Goal: Information Seeking & Learning: Learn about a topic

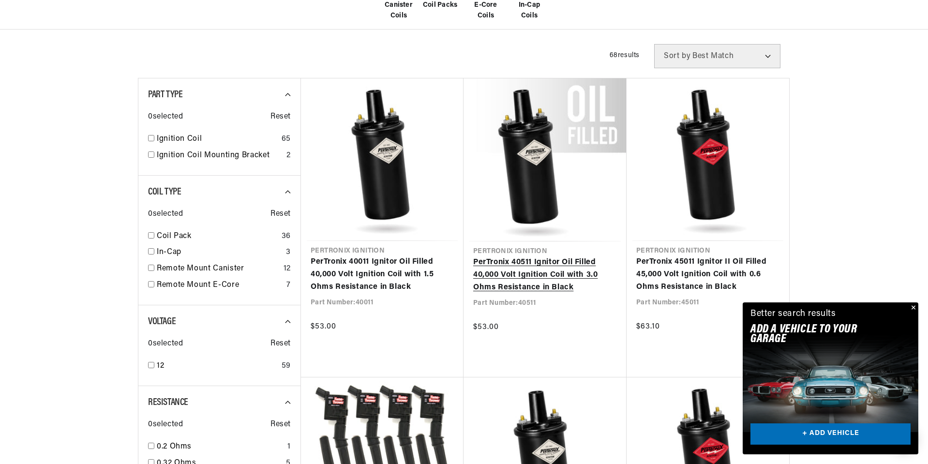
scroll to position [0, 604]
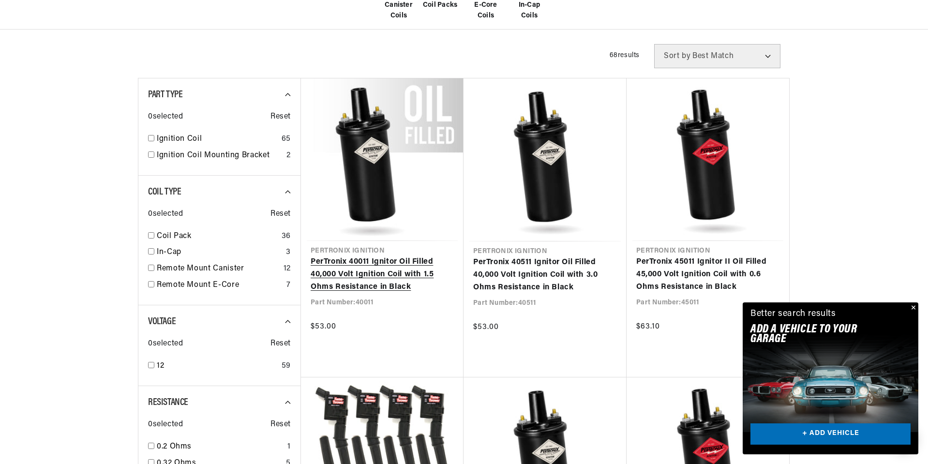
click at [335, 261] on link "PerTronix 40011 Ignitor Oil Filled 40,000 Volt Ignition Coil with 1.5 Ohms Resi…" at bounding box center [382, 274] width 143 height 37
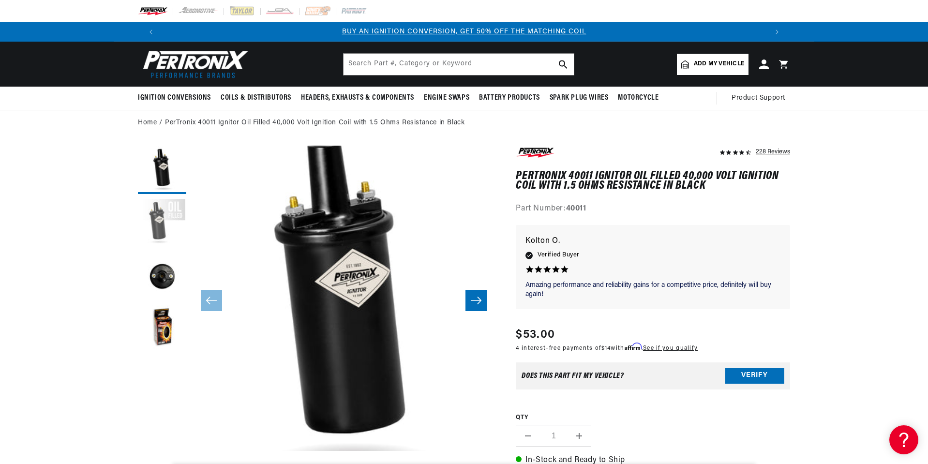
click at [166, 220] on button "Load image 2 in gallery view" at bounding box center [162, 223] width 48 height 48
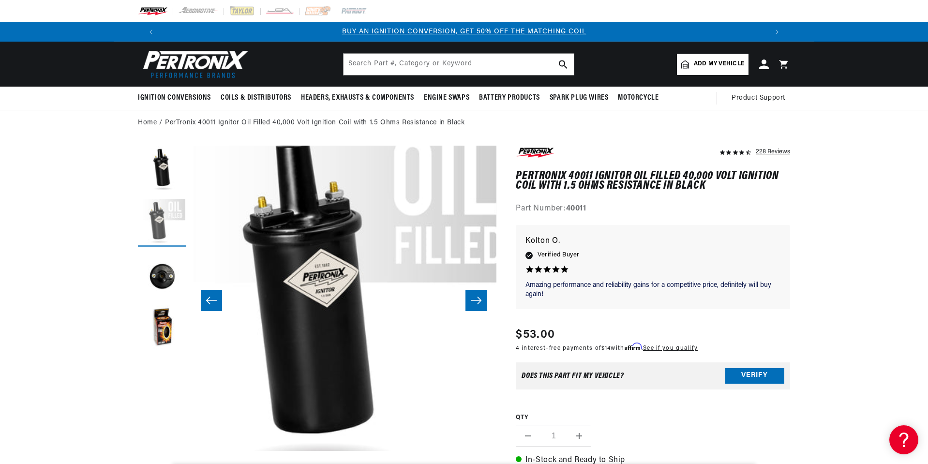
scroll to position [0, 305]
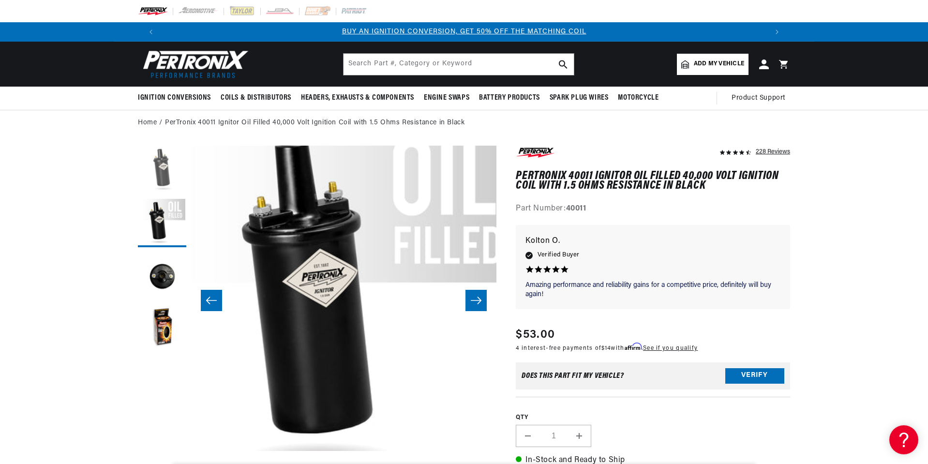
click at [157, 174] on button "Load image 1 in gallery view" at bounding box center [162, 170] width 48 height 48
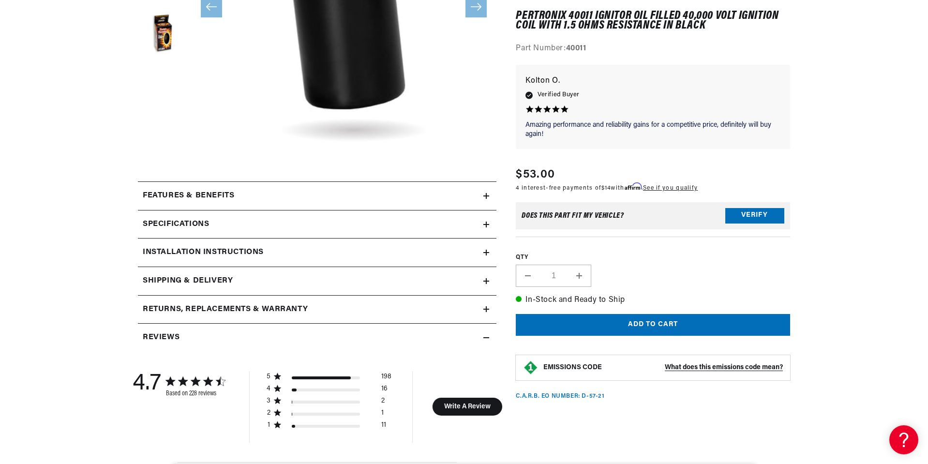
scroll to position [339, 0]
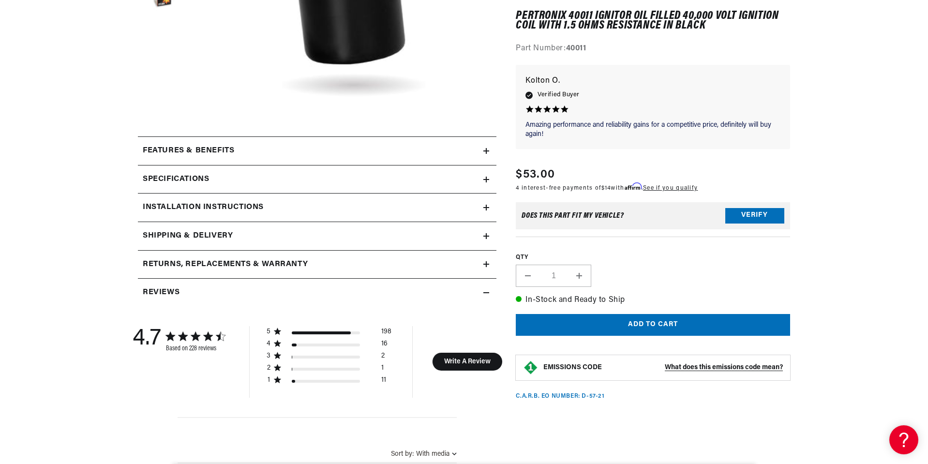
click at [484, 151] on icon at bounding box center [486, 151] width 6 height 0
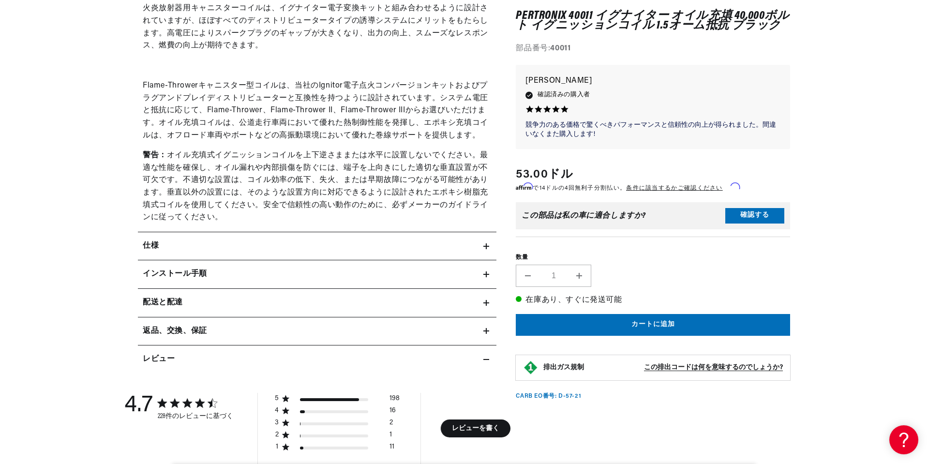
scroll to position [629, 0]
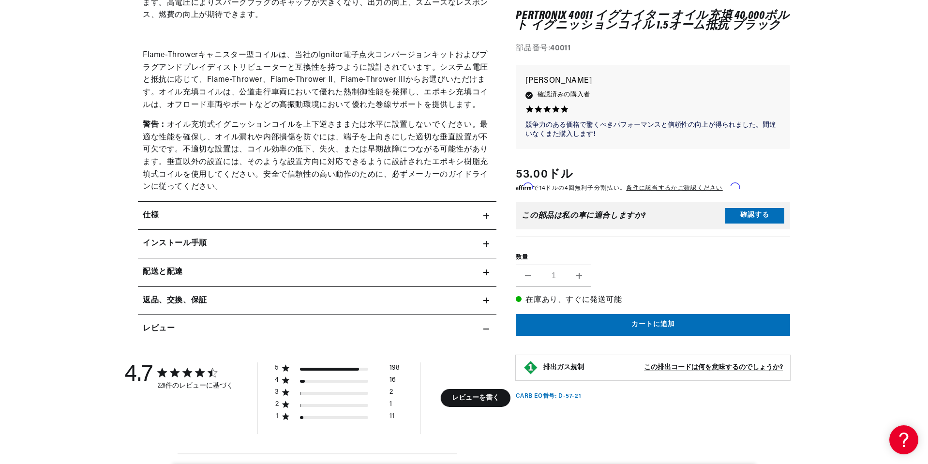
click at [165, 222] on div "仕様" at bounding box center [310, 215] width 345 height 13
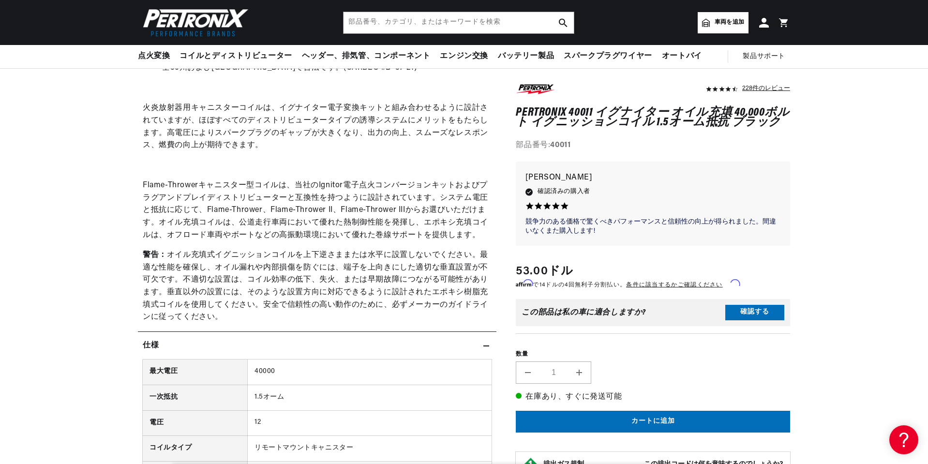
scroll to position [484, 0]
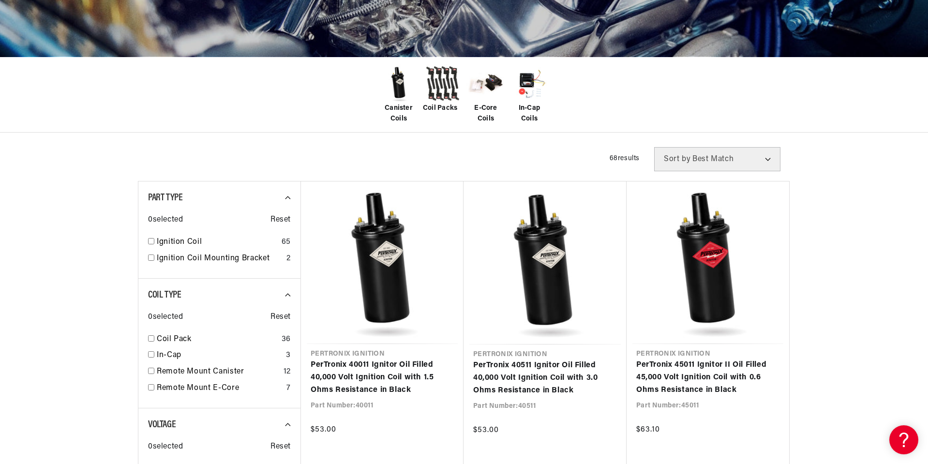
scroll to position [193, 0]
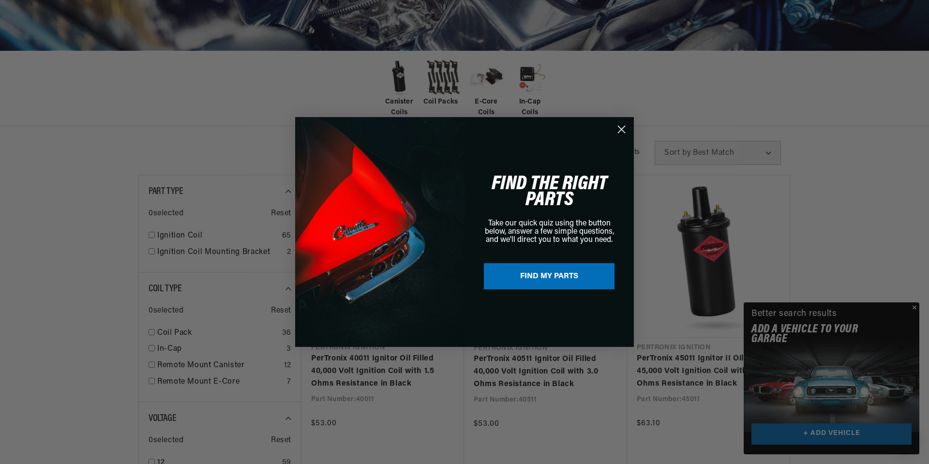
click at [622, 126] on circle "Close dialog" at bounding box center [621, 129] width 16 height 16
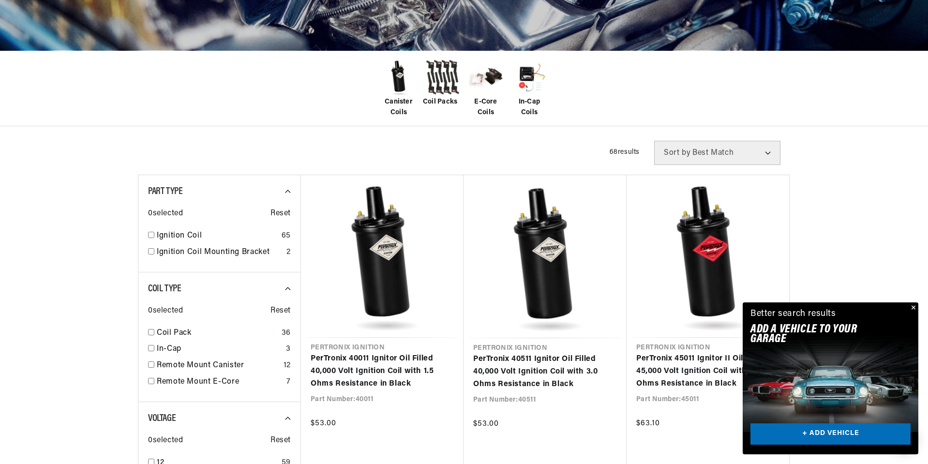
scroll to position [0, 604]
click at [914, 304] on button "Close" at bounding box center [912, 308] width 12 height 12
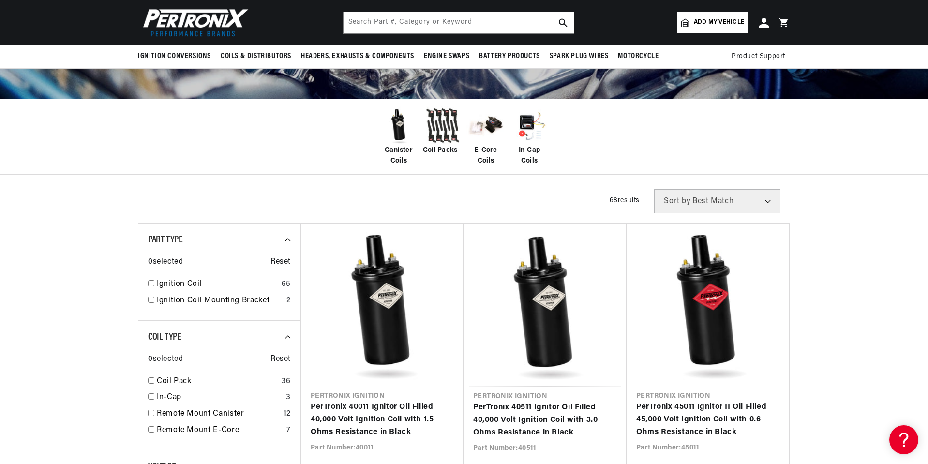
scroll to position [0, 1061]
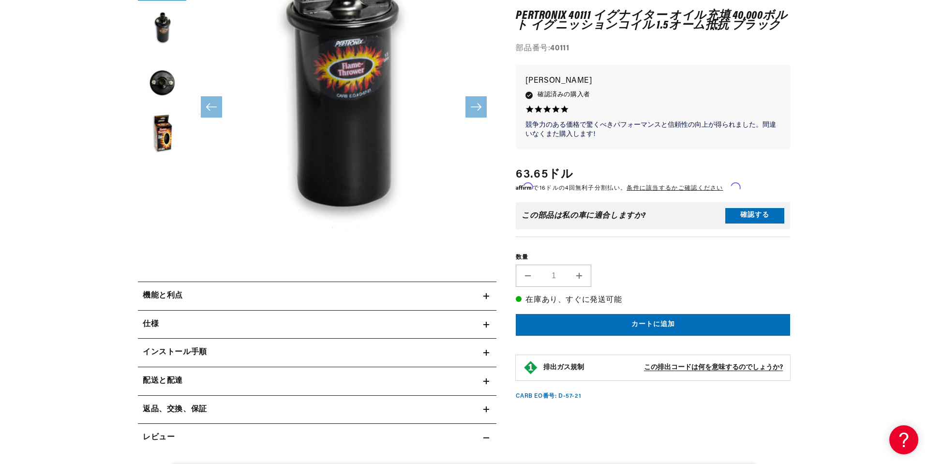
scroll to position [30, 0]
click at [220, 293] on div "機能と利点" at bounding box center [310, 296] width 345 height 13
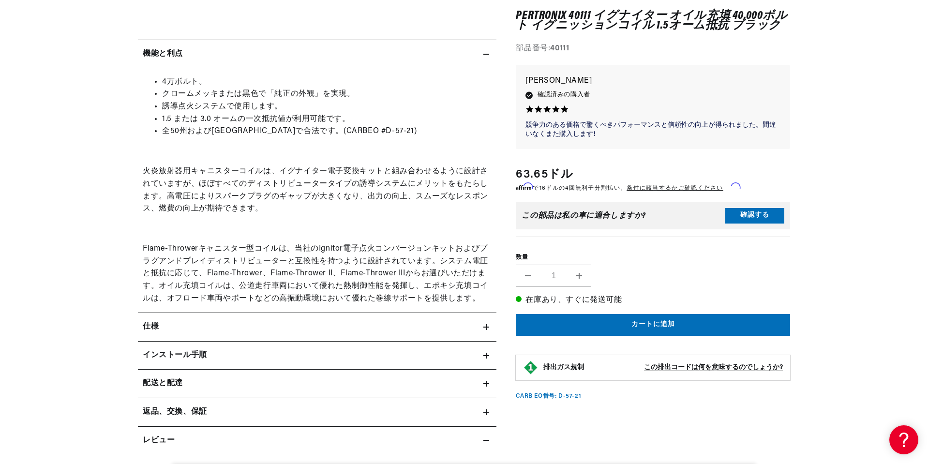
scroll to position [0, 1078]
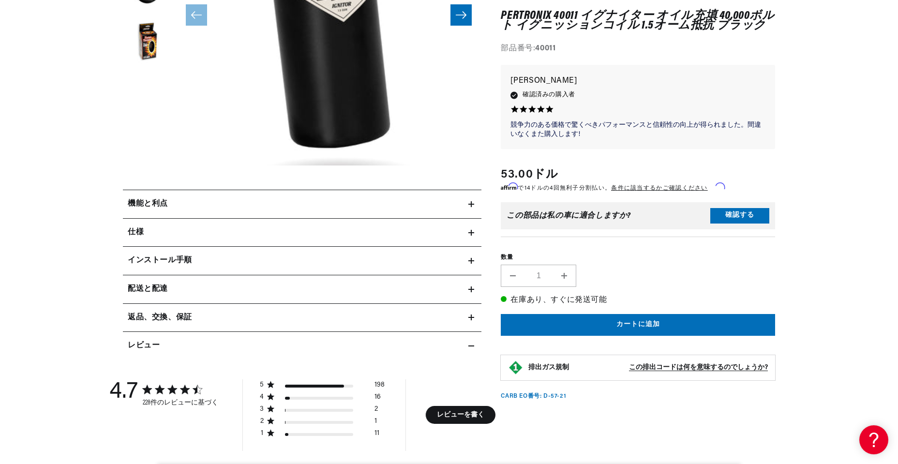
scroll to position [339, 0]
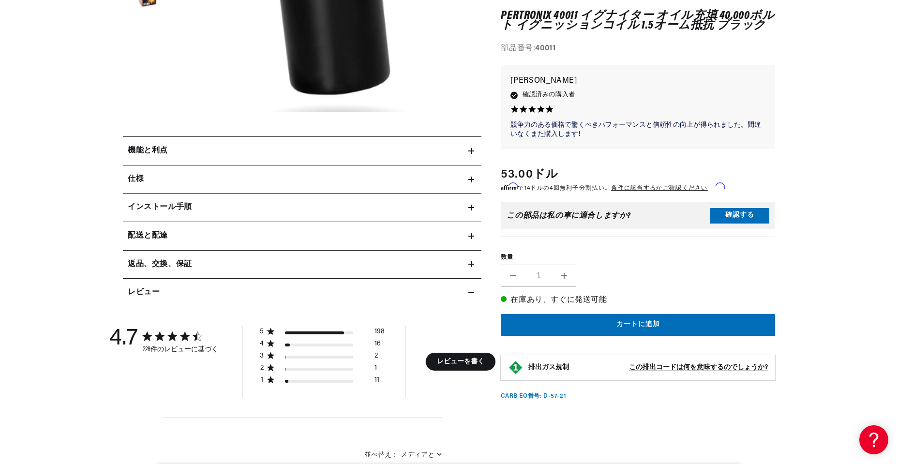
click at [463, 148] on div "機能と利点" at bounding box center [295, 151] width 345 height 13
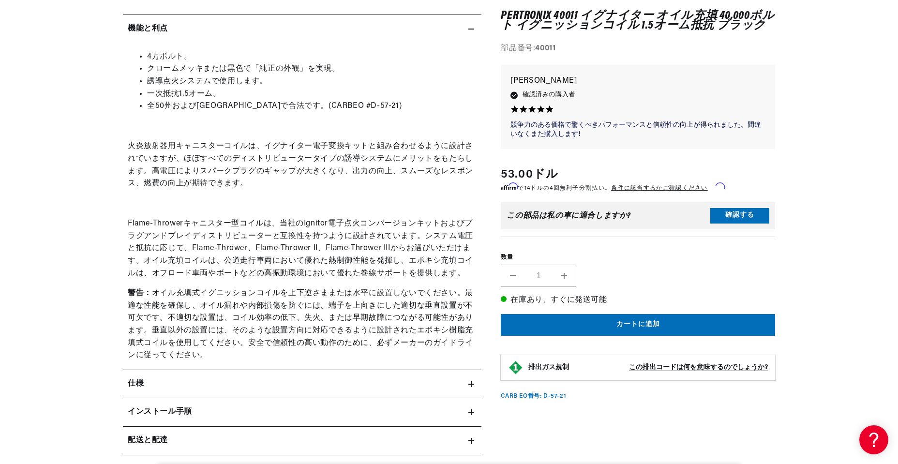
scroll to position [484, 0]
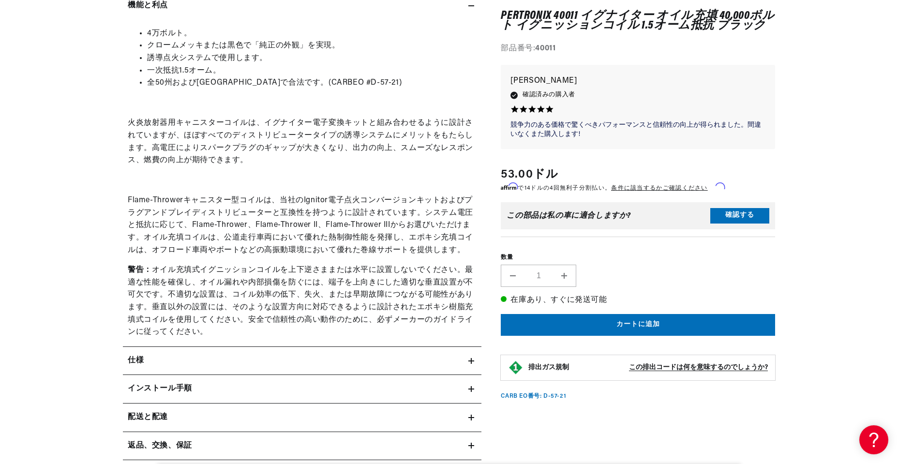
click at [399, 361] on div "仕様" at bounding box center [295, 361] width 345 height 13
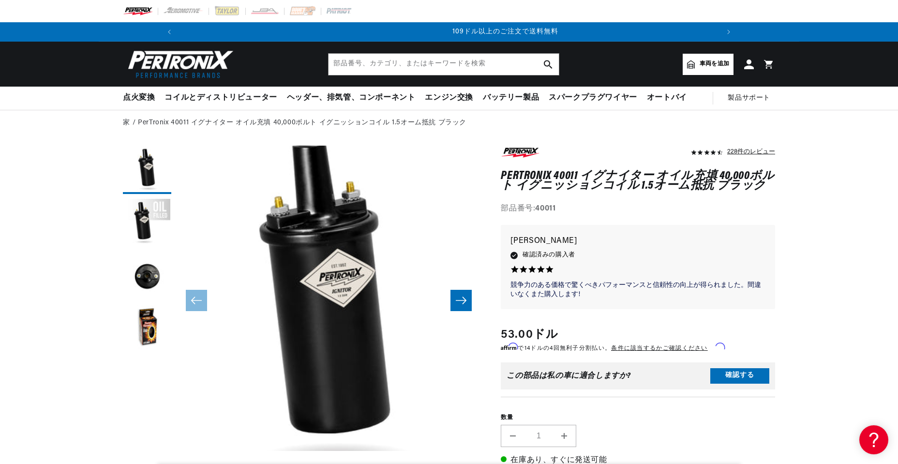
scroll to position [0, 1078]
